Goal: Task Accomplishment & Management: Use online tool/utility

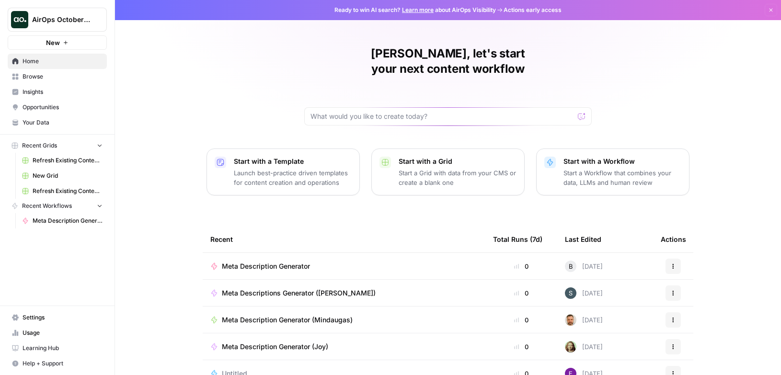
click at [36, 318] on span "Settings" at bounding box center [63, 317] width 80 height 9
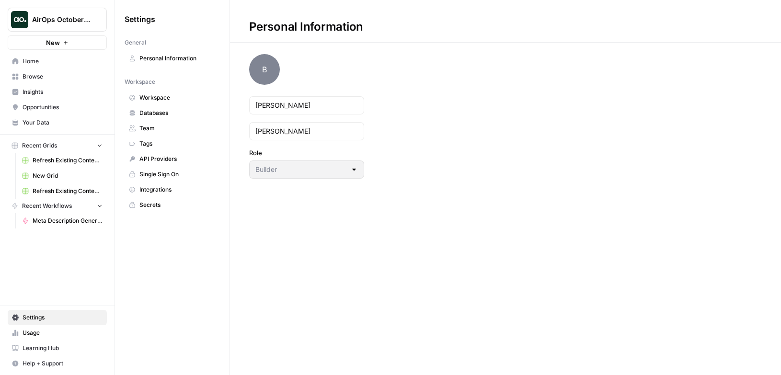
click at [153, 123] on link "Team" at bounding box center [172, 128] width 95 height 15
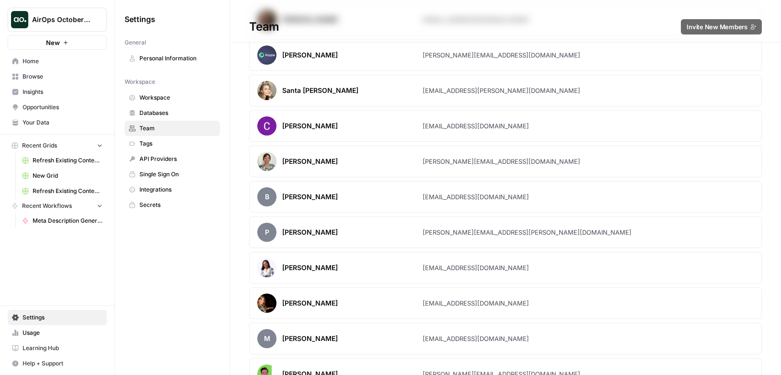
scroll to position [1983, 0]
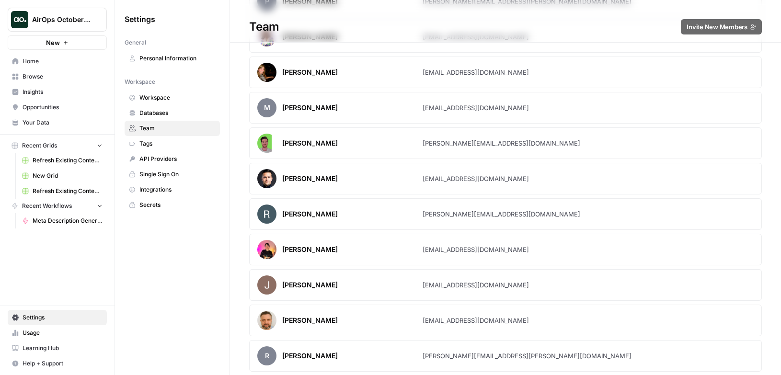
click at [151, 126] on span "Team" at bounding box center [177, 128] width 76 height 9
click at [25, 61] on span "Home" at bounding box center [63, 61] width 80 height 9
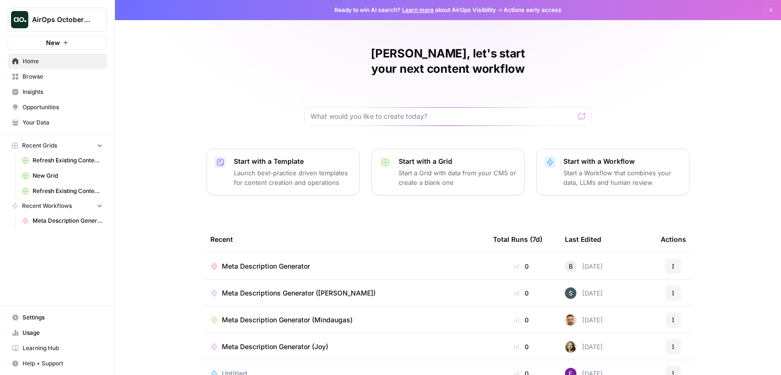
click at [48, 125] on span "Your Data" at bounding box center [63, 122] width 80 height 9
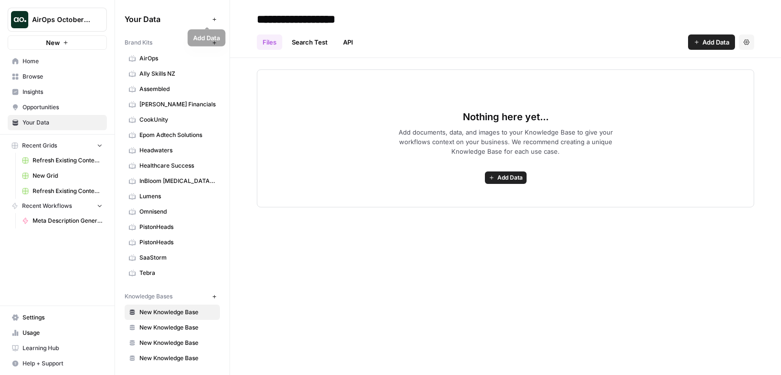
click at [212, 20] on icon "button" at bounding box center [214, 19] width 5 height 5
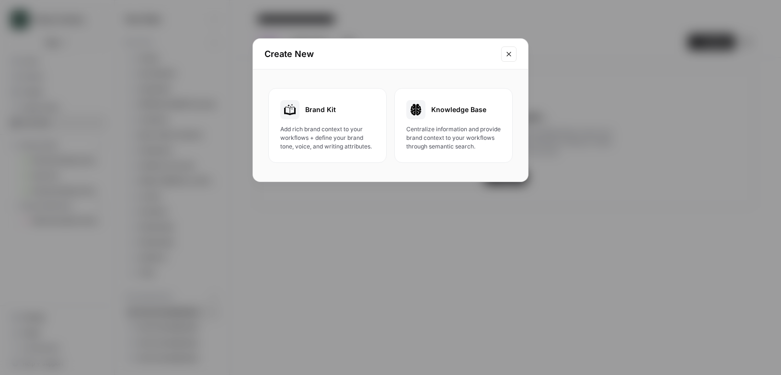
click at [511, 51] on icon "Close modal" at bounding box center [509, 54] width 8 height 8
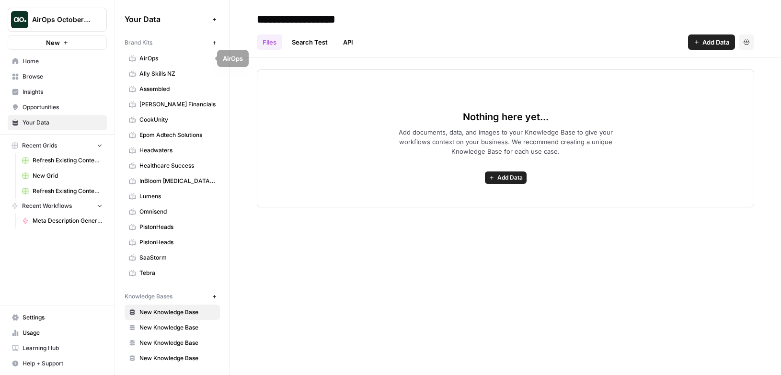
scroll to position [2, 0]
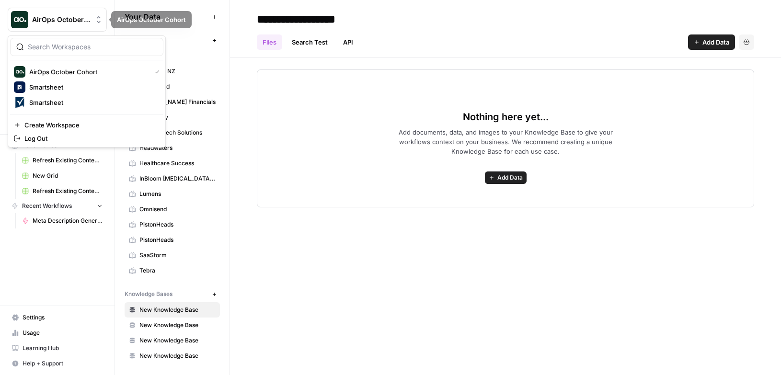
click at [71, 23] on span "AirOps October Cohort" at bounding box center [61, 20] width 58 height 10
click at [61, 91] on span "Smartsheet" at bounding box center [92, 87] width 127 height 10
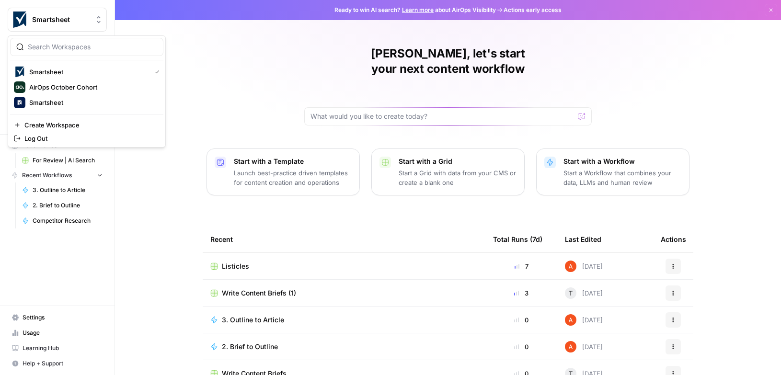
click at [44, 17] on span "Smartsheet" at bounding box center [61, 20] width 58 height 10
click at [88, 69] on span "Smartsheet" at bounding box center [88, 72] width 118 height 10
click at [66, 25] on button "Smartsheet" at bounding box center [57, 20] width 99 height 24
click at [74, 101] on span "Smartsheet" at bounding box center [92, 103] width 127 height 10
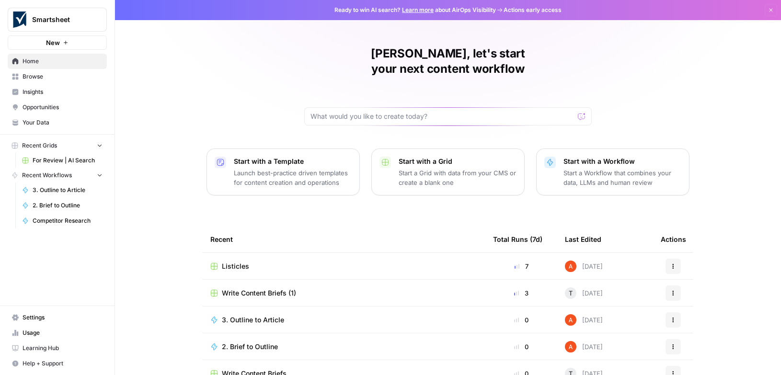
click at [58, 125] on span "Your Data" at bounding box center [63, 122] width 80 height 9
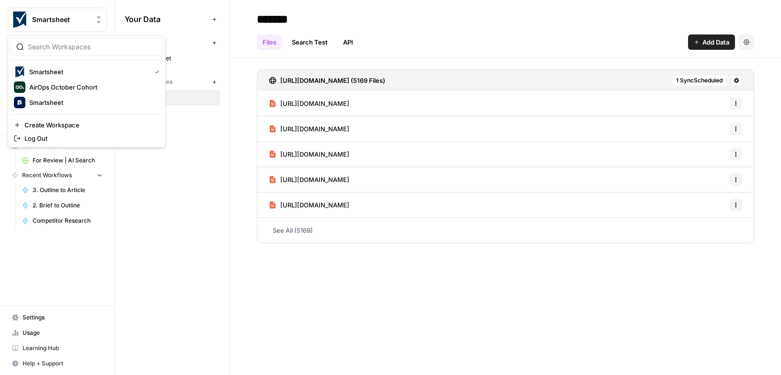
click at [58, 22] on span "Smartsheet" at bounding box center [61, 20] width 58 height 10
click at [156, 175] on div "Your Data Add Data Brand Kits New Smartsheet Knowledge Bases New Sitemap" at bounding box center [172, 187] width 115 height 375
click at [36, 17] on span "Smartsheet" at bounding box center [61, 20] width 58 height 10
click at [46, 98] on span "Smartsheet" at bounding box center [92, 103] width 127 height 10
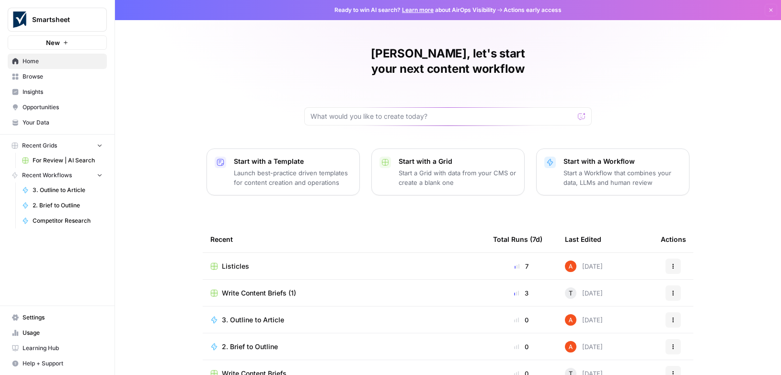
click at [44, 322] on span "Settings" at bounding box center [63, 317] width 80 height 9
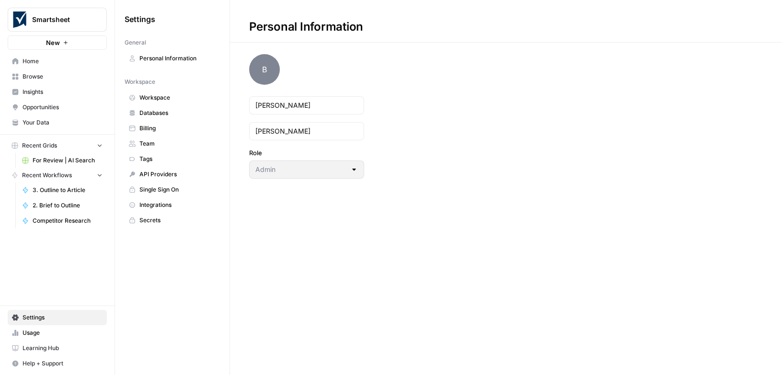
click at [177, 141] on span "Team" at bounding box center [177, 143] width 76 height 9
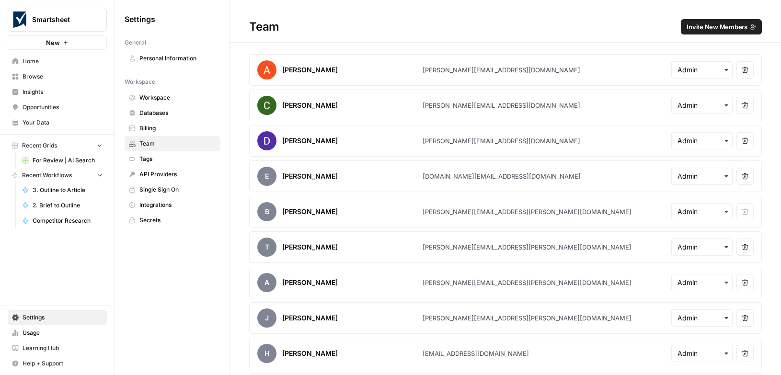
click at [35, 64] on span "Home" at bounding box center [63, 61] width 80 height 9
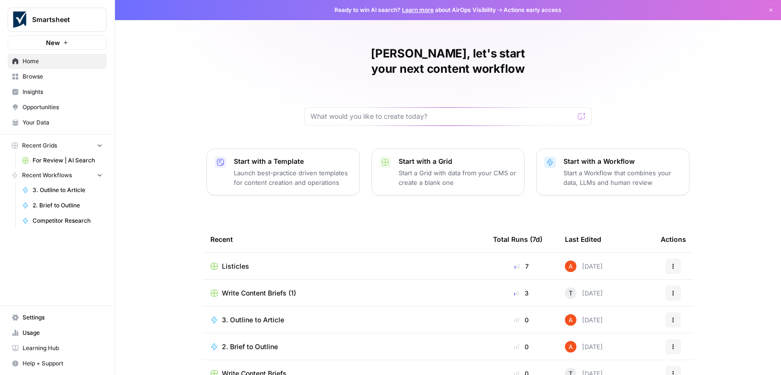
click at [53, 62] on span "Home" at bounding box center [63, 61] width 80 height 9
click at [47, 126] on span "Your Data" at bounding box center [63, 122] width 80 height 9
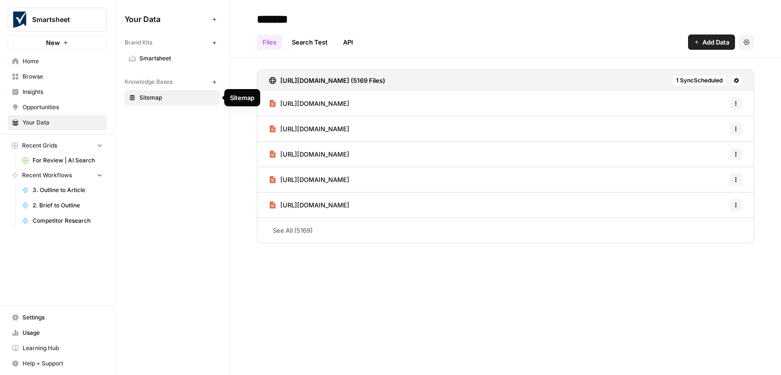
click at [166, 99] on span "Sitemap" at bounding box center [177, 97] width 76 height 9
click at [735, 81] on icon at bounding box center [737, 81] width 6 height 6
click at [699, 114] on span "Schedule Data Sync" at bounding box center [699, 115] width 59 height 10
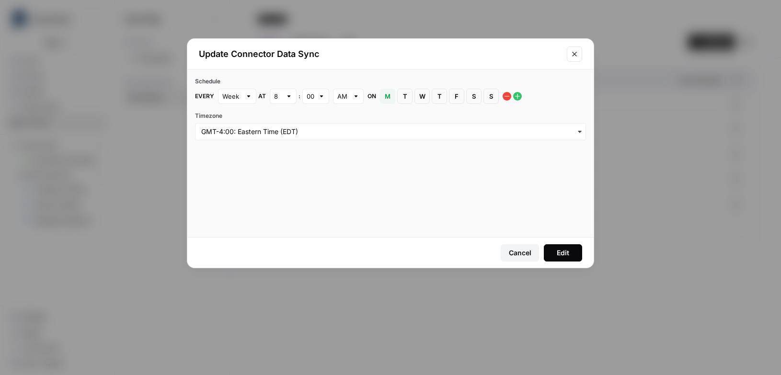
click at [576, 55] on icon "Close modal" at bounding box center [574, 54] width 4 height 4
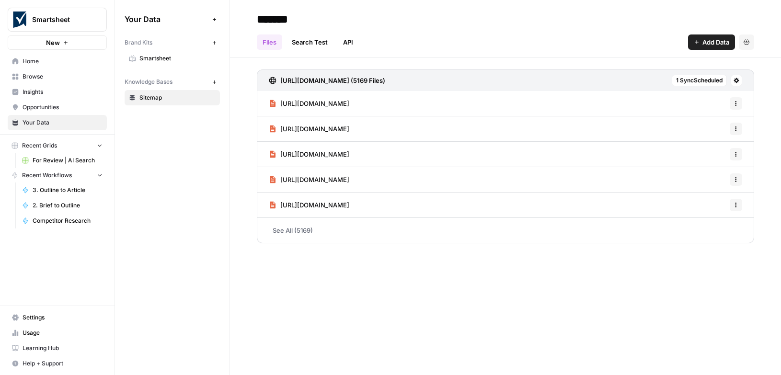
click at [300, 231] on link "See All (5169)" at bounding box center [505, 230] width 497 height 25
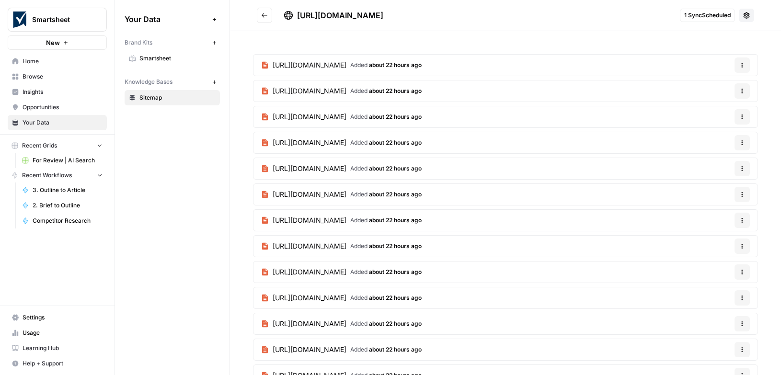
click at [30, 78] on span "Browse" at bounding box center [63, 76] width 80 height 9
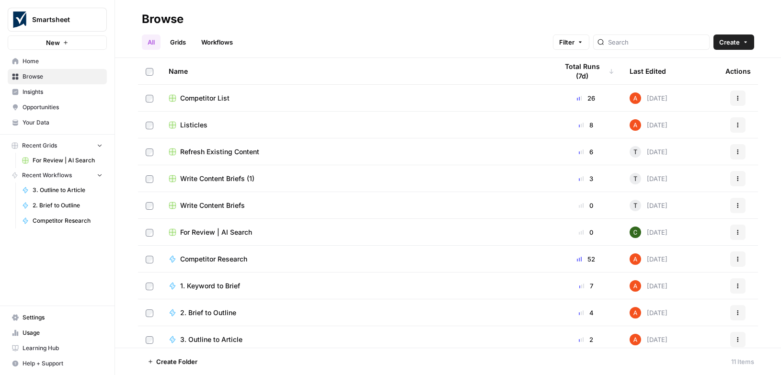
click at [255, 117] on td "Listicles" at bounding box center [355, 125] width 389 height 26
click at [183, 124] on span "Listicles" at bounding box center [193, 125] width 27 height 10
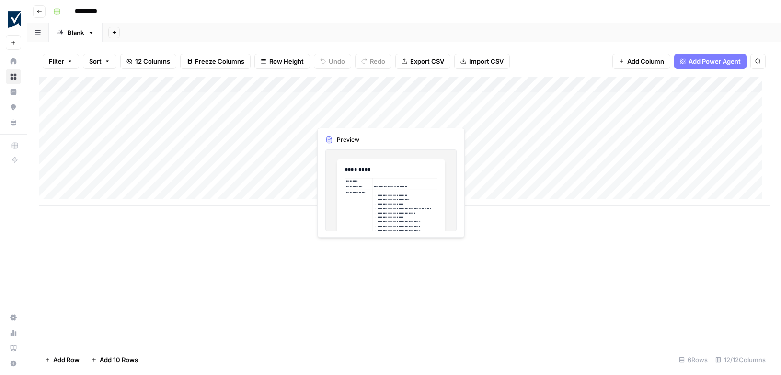
click at [351, 116] on div "Add Column" at bounding box center [404, 141] width 731 height 129
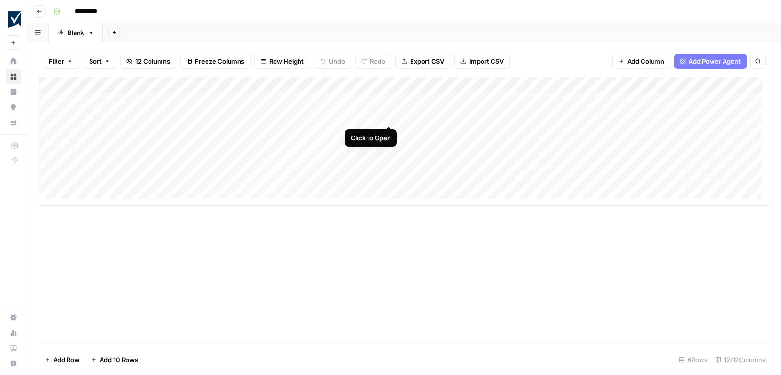
click at [388, 117] on div "Add Column" at bounding box center [404, 141] width 731 height 129
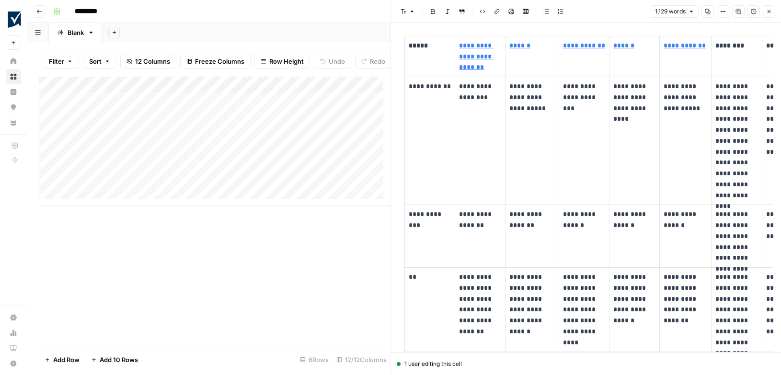
scroll to position [390, 0]
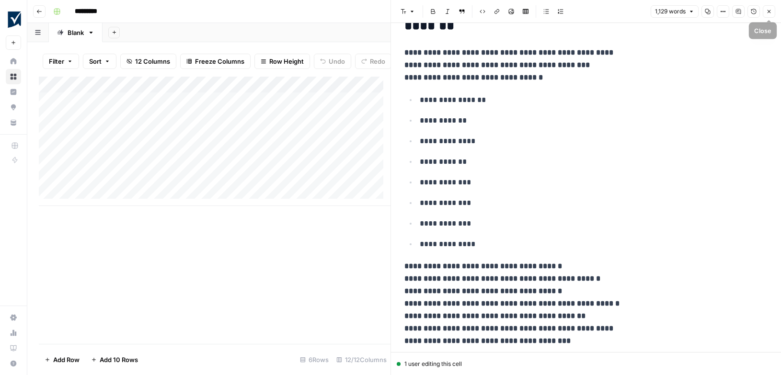
click at [770, 14] on icon "button" at bounding box center [769, 12] width 6 height 6
